Goal: Check status: Check status

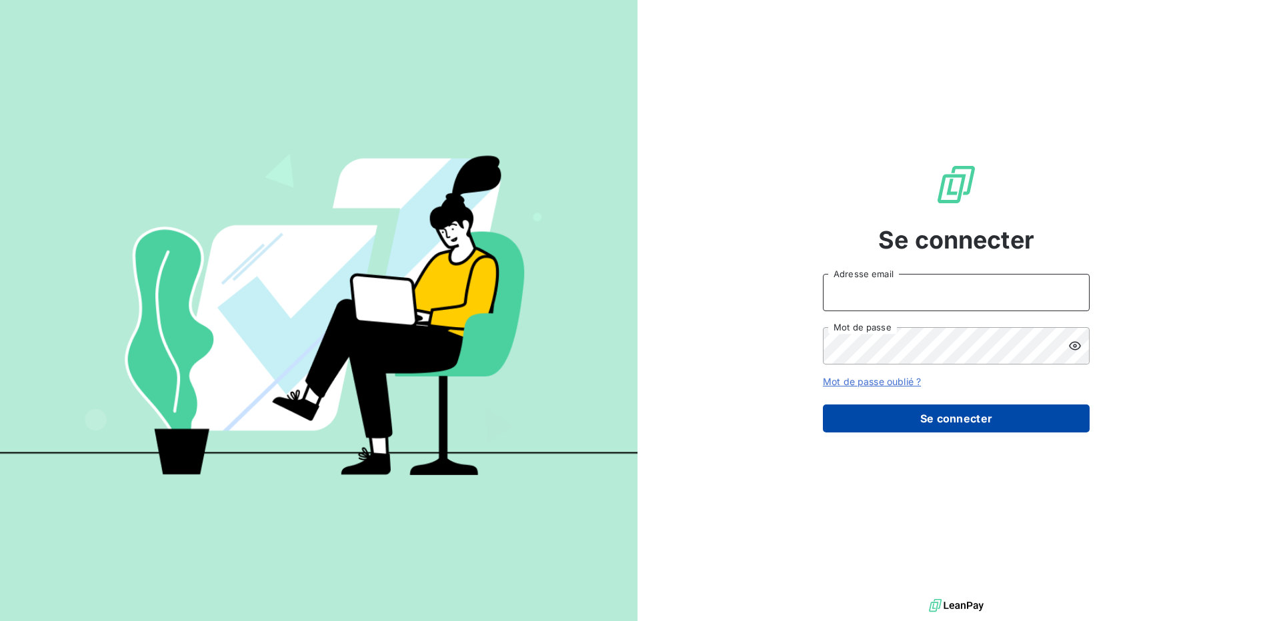
type input "[EMAIL_ADDRESS][DOMAIN_NAME]"
click at [1014, 407] on button "Se connecter" at bounding box center [956, 419] width 267 height 28
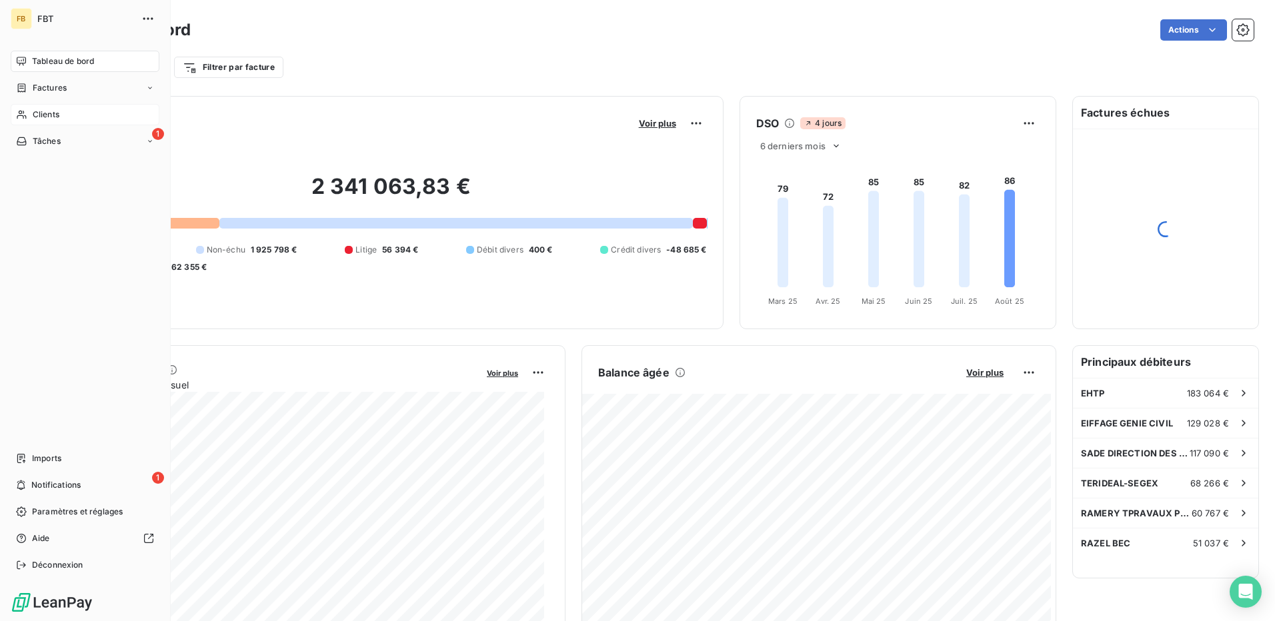
click at [51, 109] on span "Clients" at bounding box center [46, 115] width 27 height 12
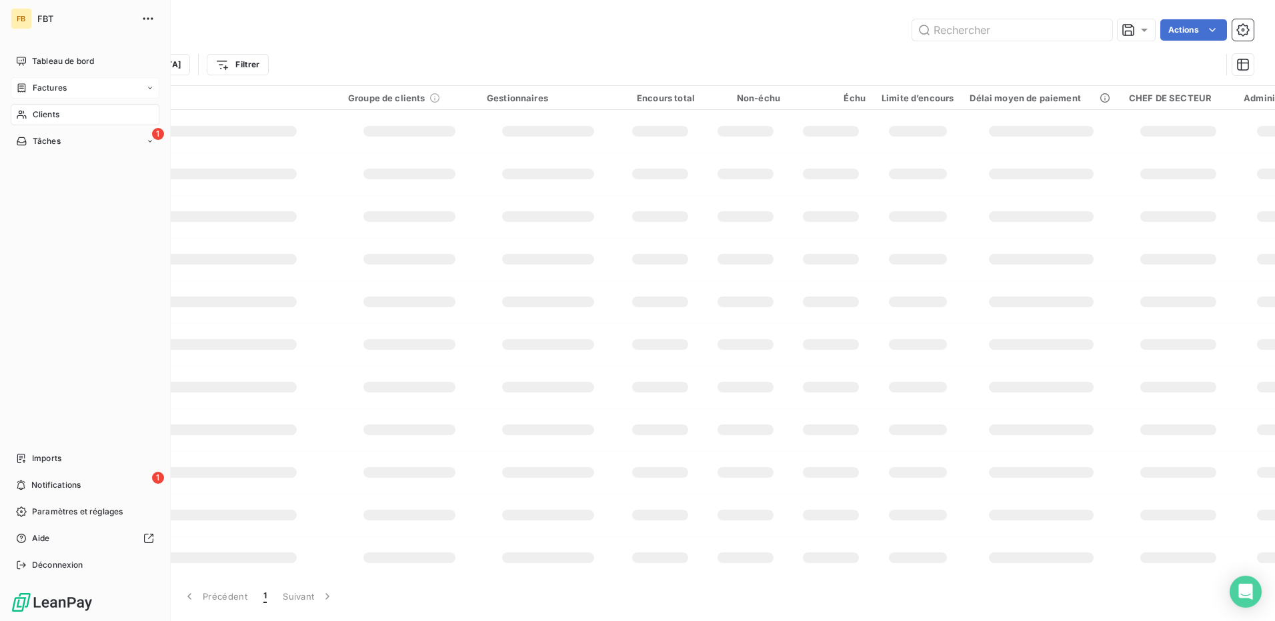
click at [37, 83] on span "Factures" at bounding box center [50, 88] width 34 height 12
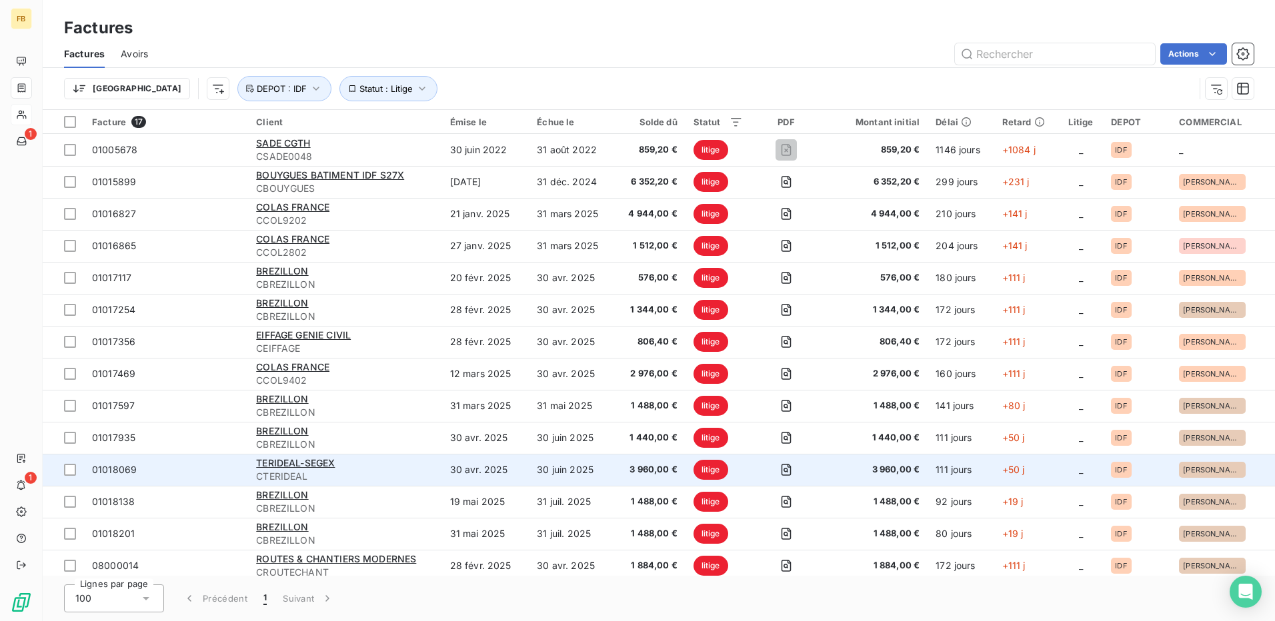
click at [359, 461] on div "TERIDEAL-SEGEX" at bounding box center [344, 463] width 177 height 13
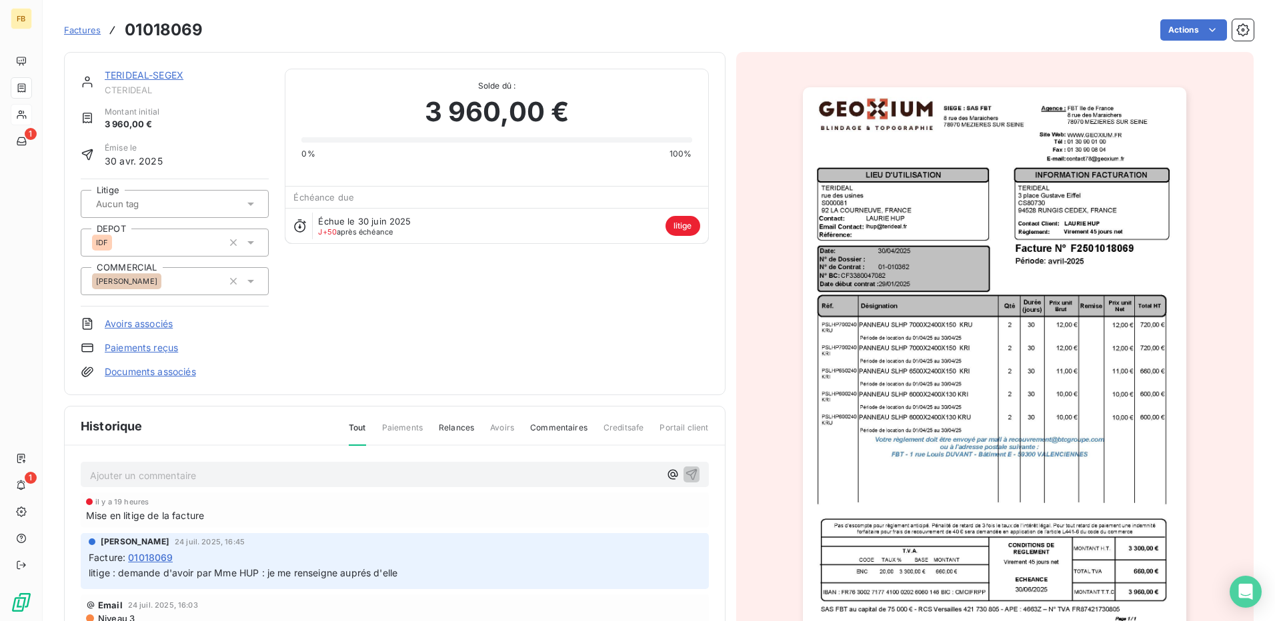
drag, startPoint x: 227, startPoint y: 576, endPoint x: 280, endPoint y: 577, distance: 52.7
click at [229, 576] on span "litige : demande d'avoir par Mme HUP : je me renseigne auprés d'elle" at bounding box center [243, 572] width 309 height 11
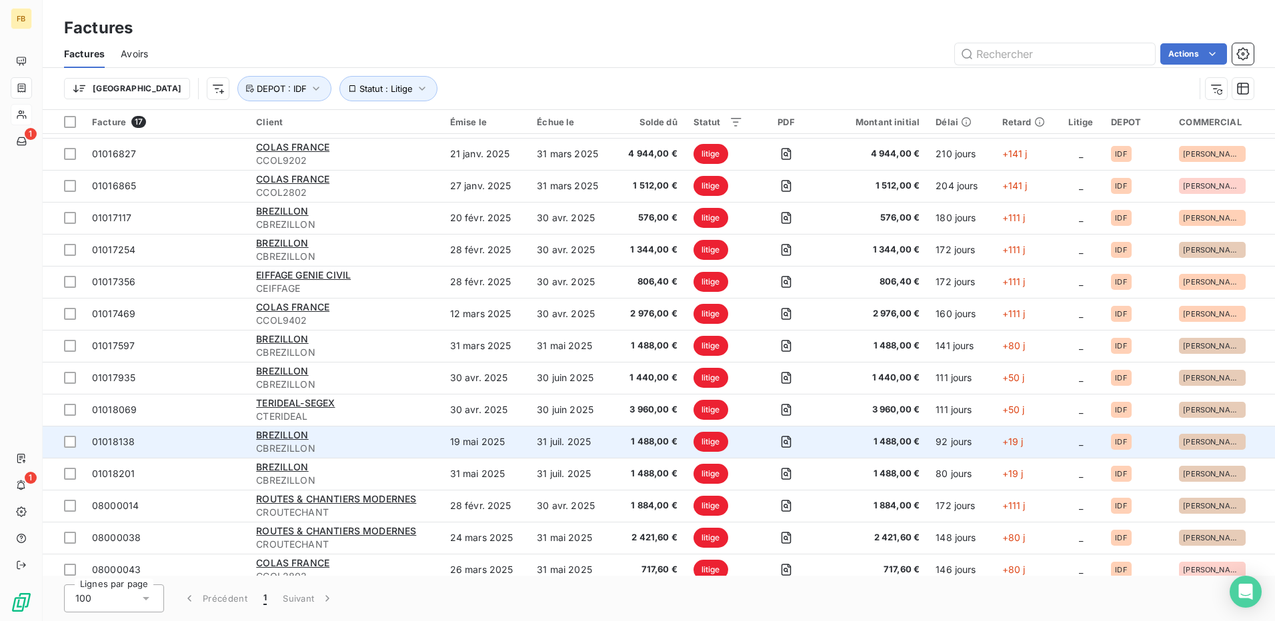
scroll to position [103, 0]
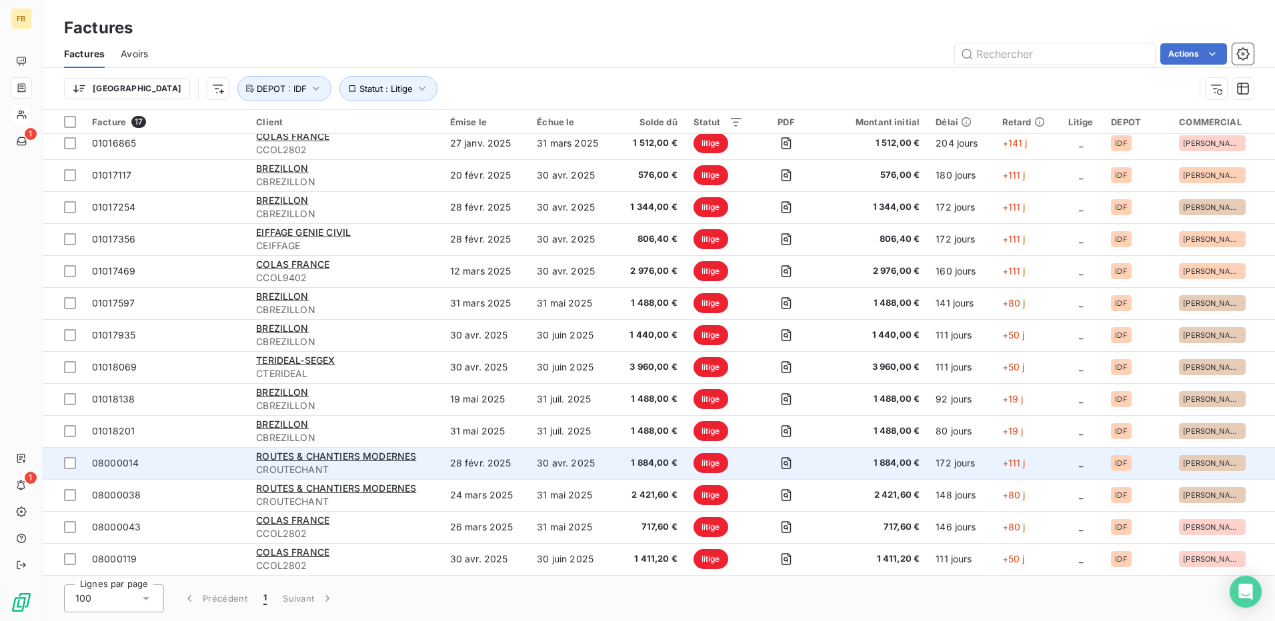
click at [431, 463] on div "ROUTES & CHANTIERS MODERNES" at bounding box center [344, 456] width 177 height 13
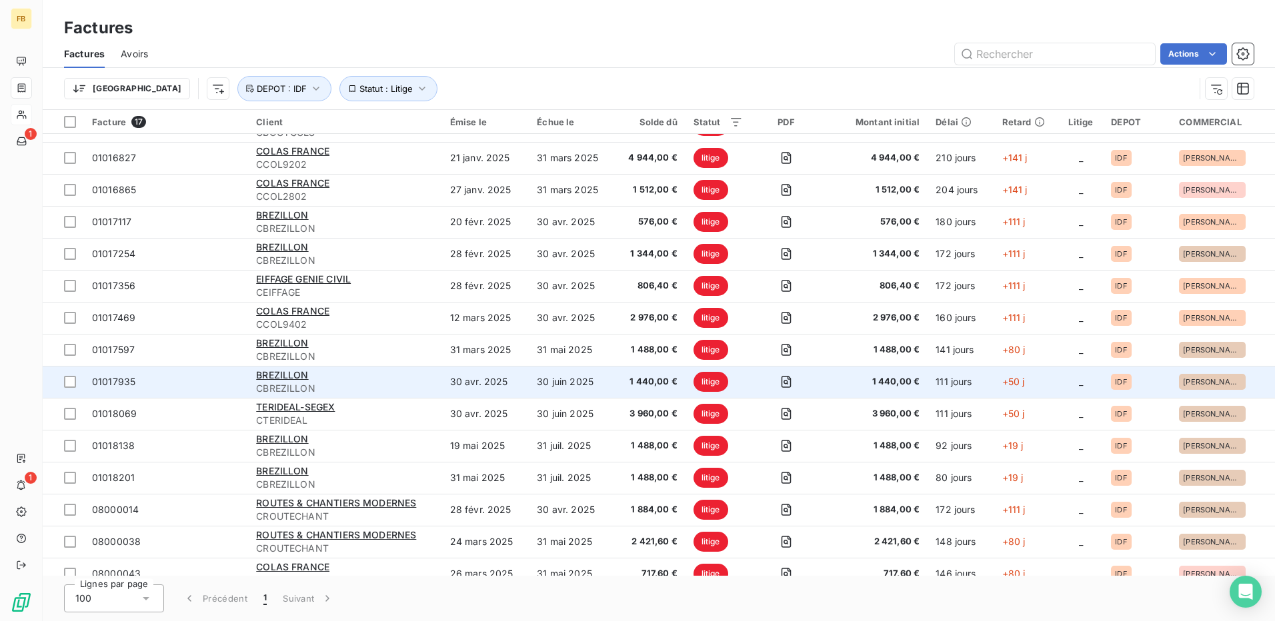
scroll to position [103, 0]
